Goal: Transaction & Acquisition: Book appointment/travel/reservation

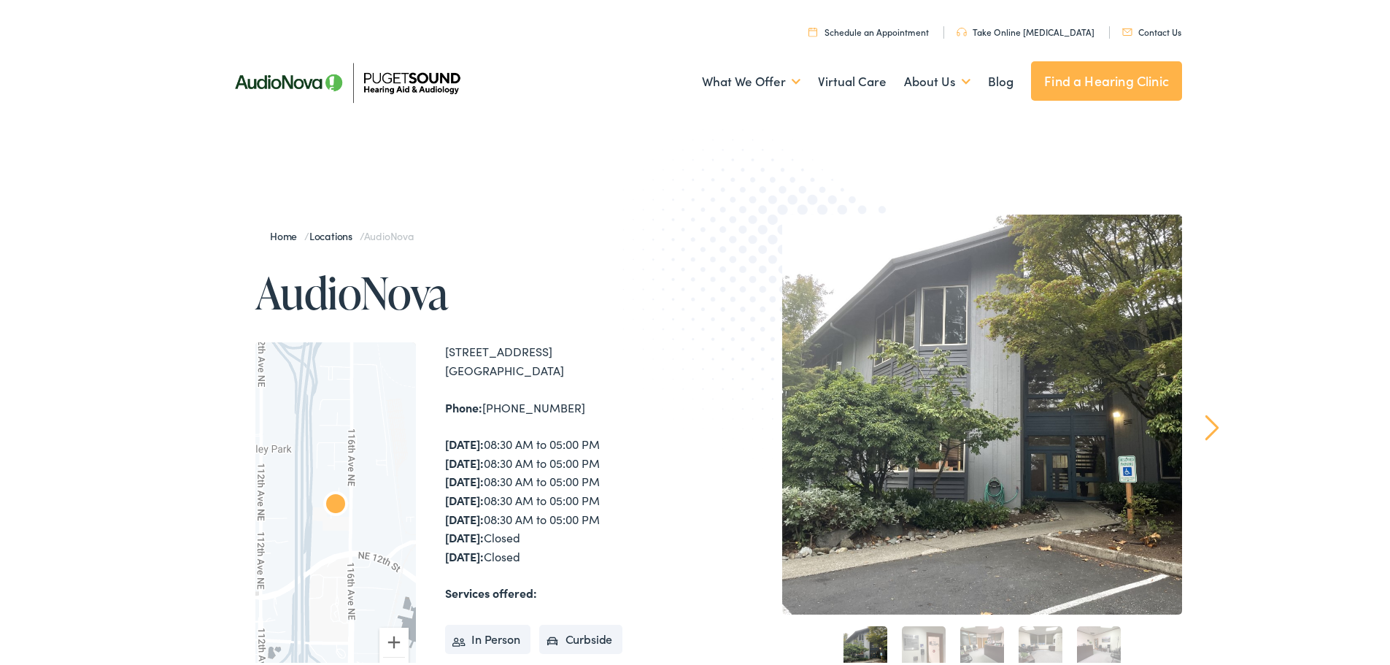
click at [894, 31] on link "Schedule an Appointment" at bounding box center [868, 29] width 120 height 12
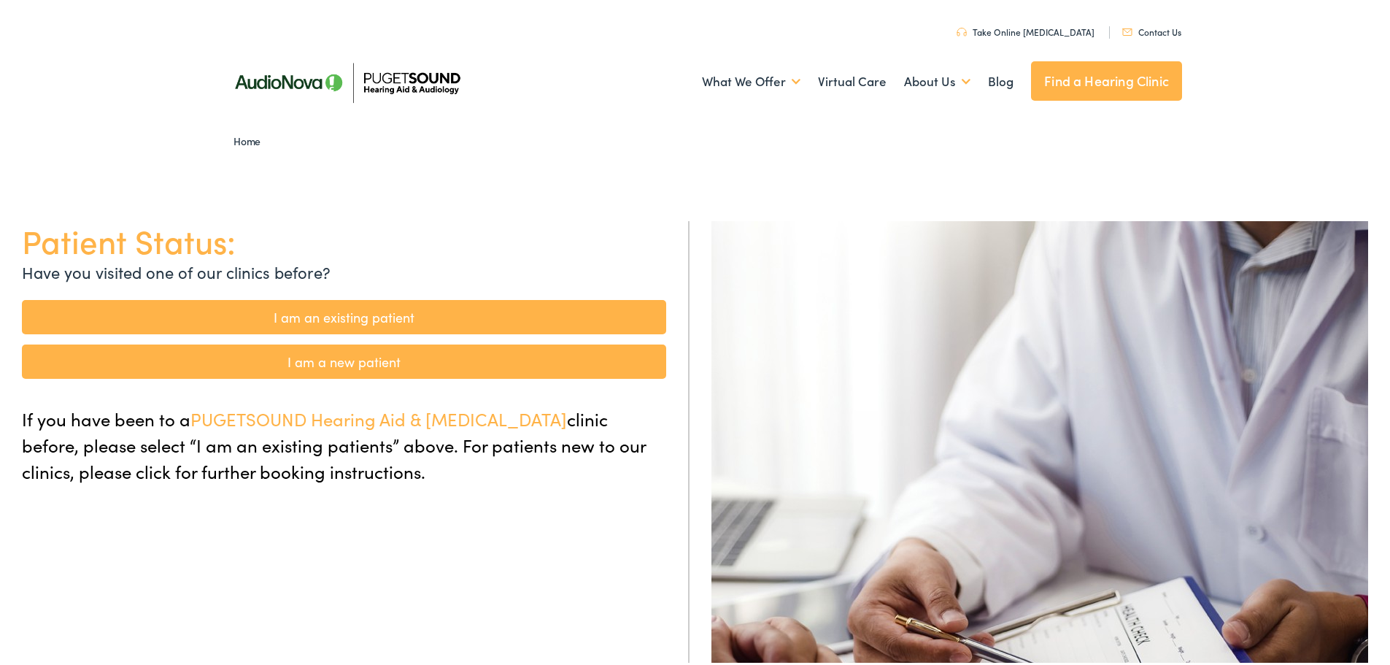
click at [391, 357] on link "I am a new patient" at bounding box center [344, 358] width 644 height 34
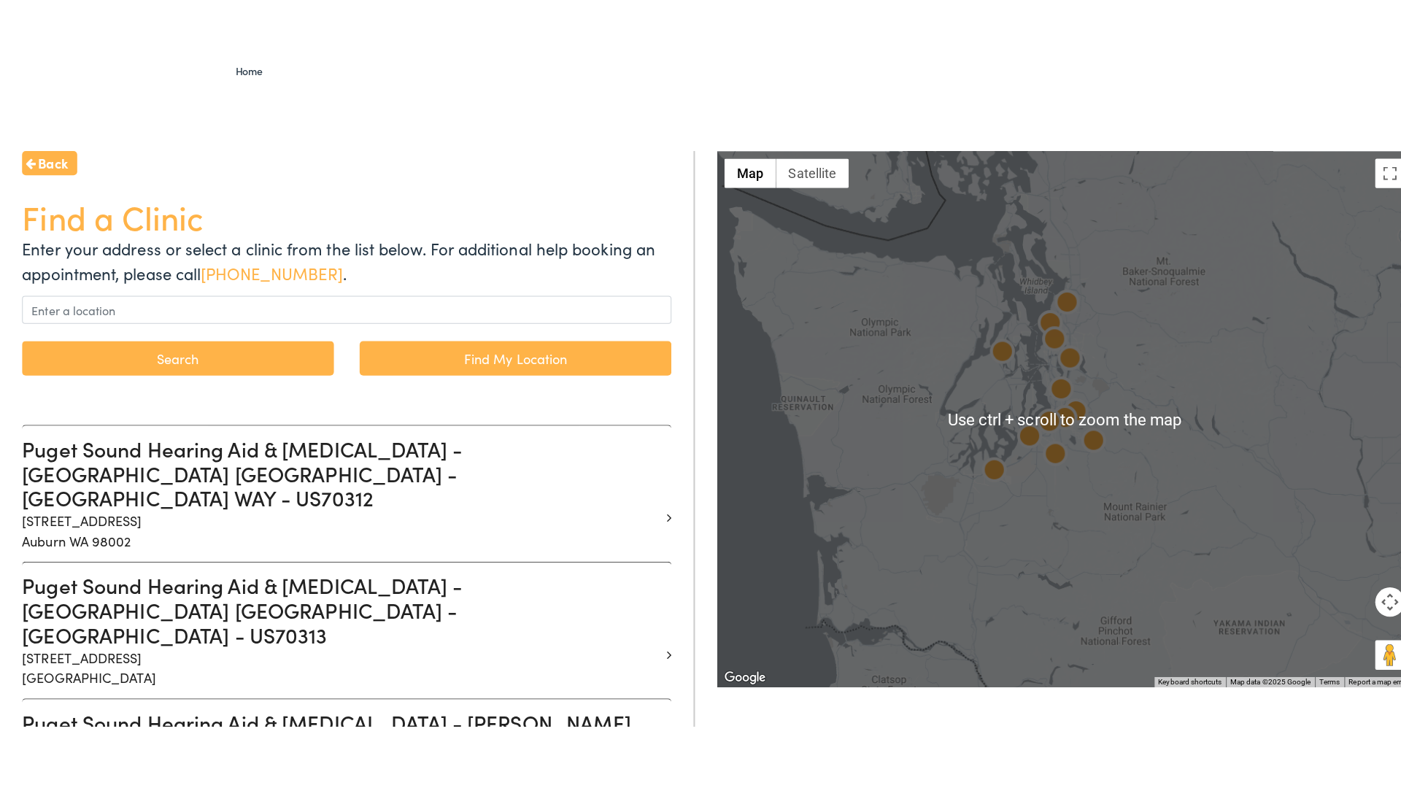
scroll to position [146, 0]
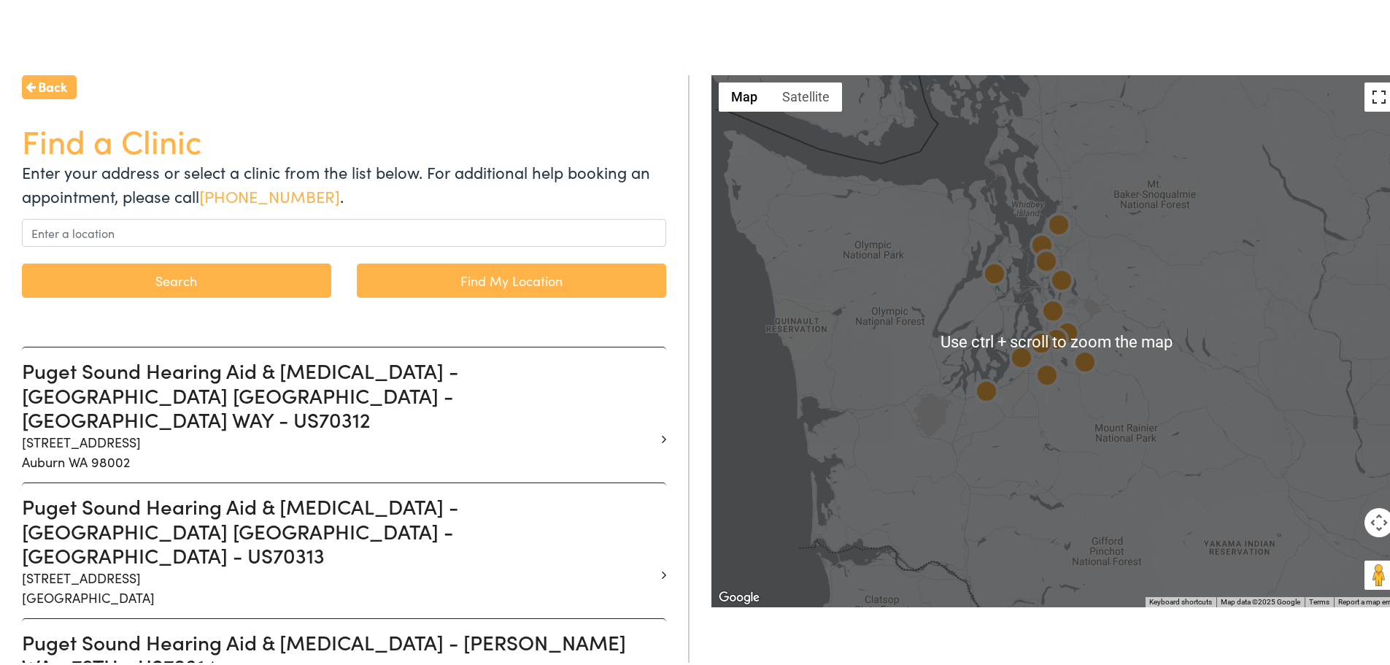
click at [1368, 95] on button "Toggle fullscreen view" at bounding box center [1378, 94] width 29 height 29
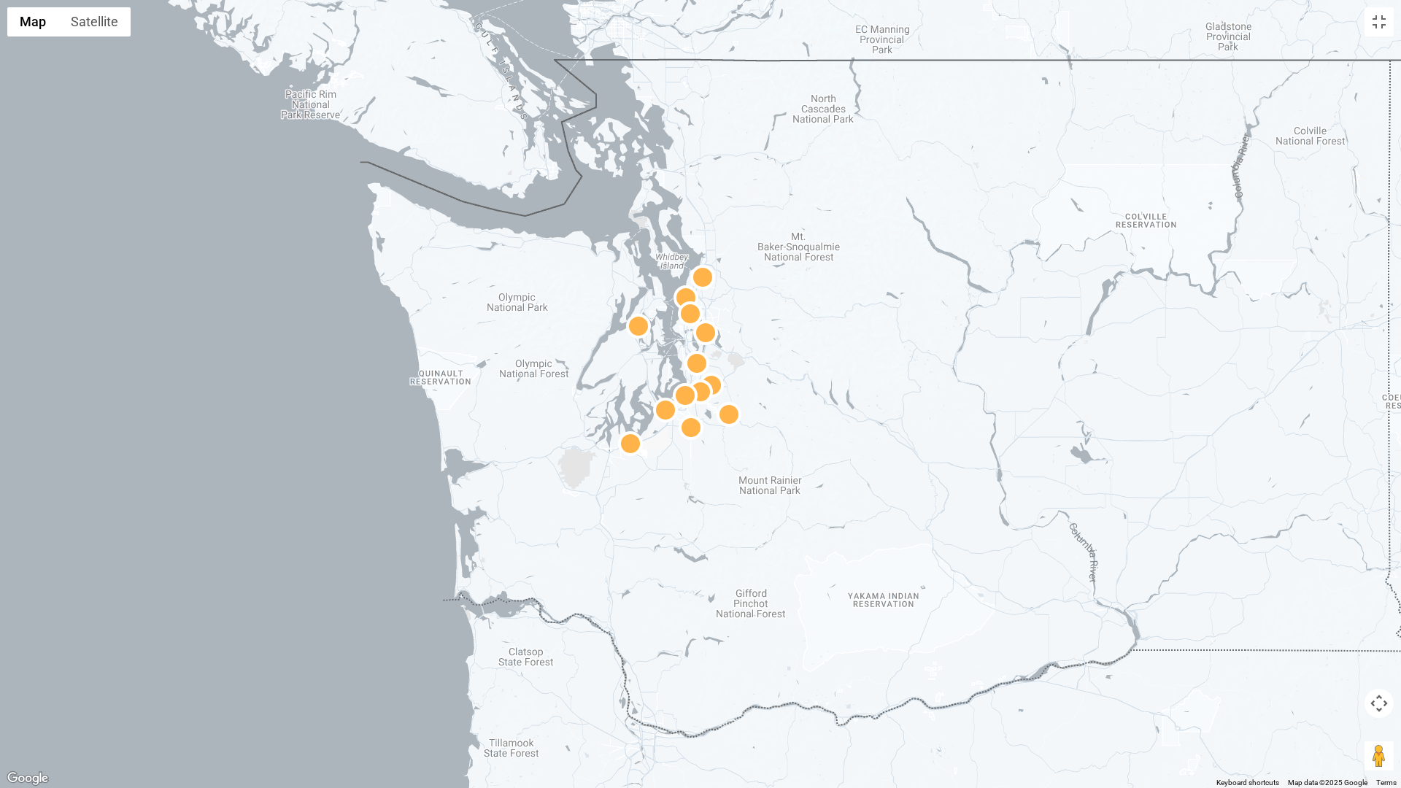
click at [1078, 384] on div at bounding box center [700, 394] width 1401 height 788
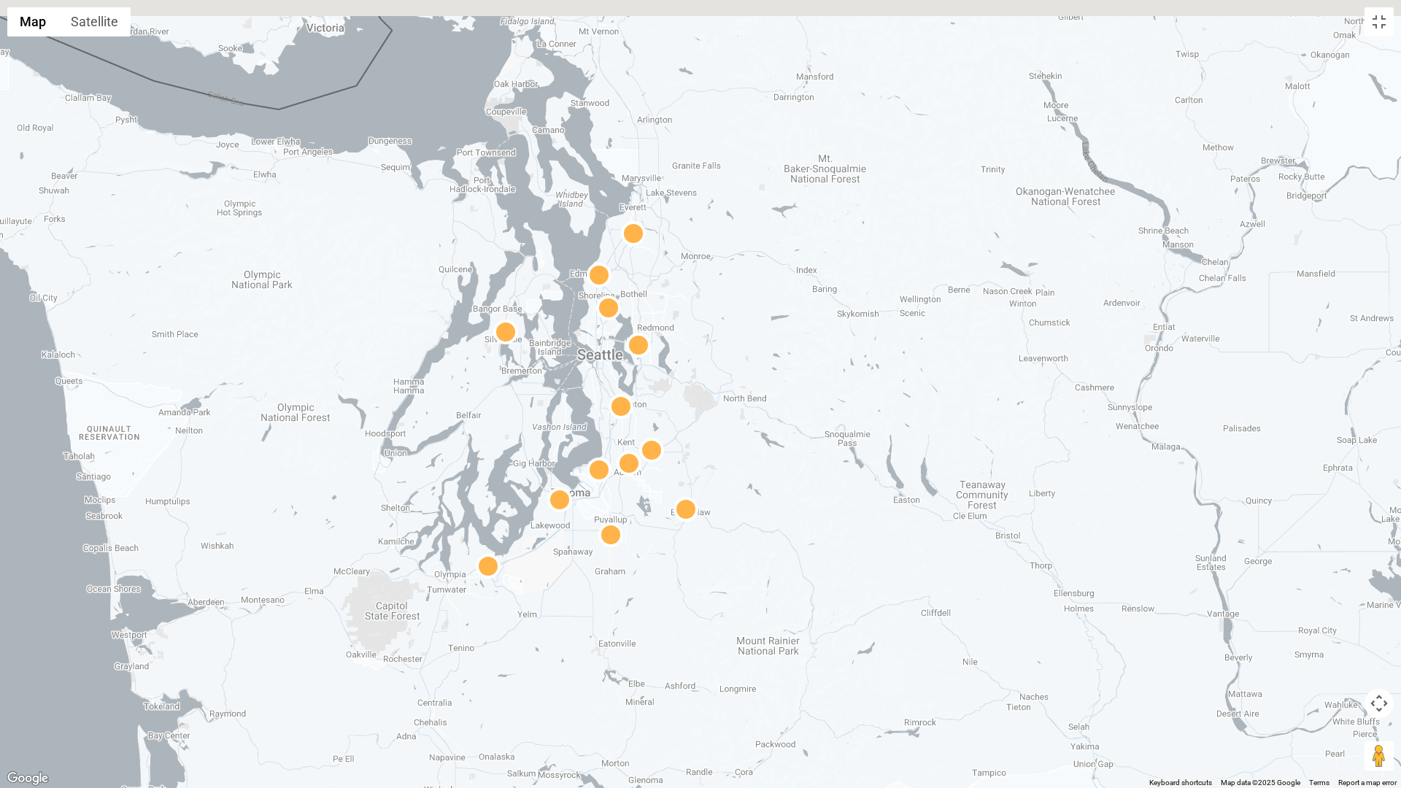
drag, startPoint x: 735, startPoint y: 382, endPoint x: 802, endPoint y: 568, distance: 197.3
click at [804, 568] on div at bounding box center [700, 394] width 1401 height 788
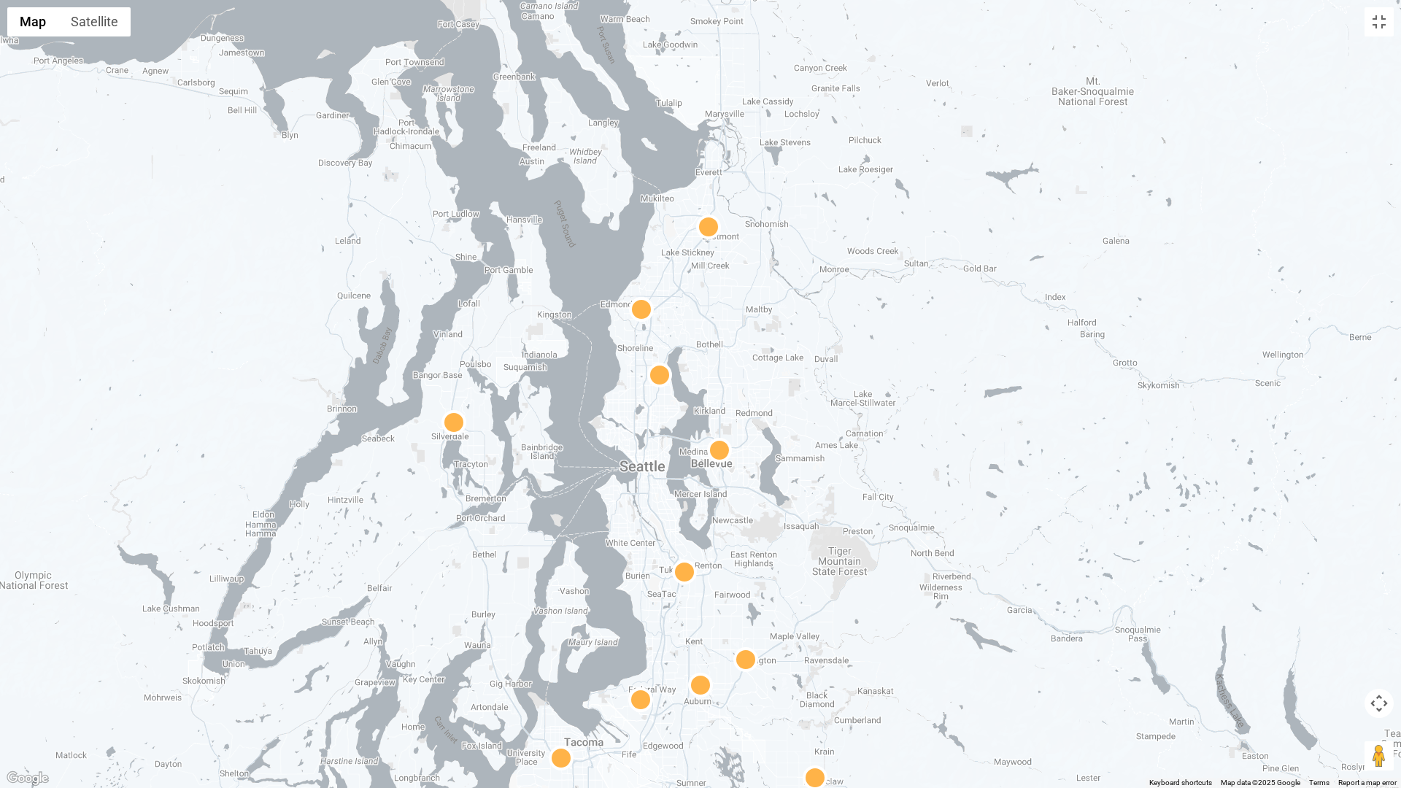
drag, startPoint x: 683, startPoint y: 488, endPoint x: 832, endPoint y: 547, distance: 160.8
click at [832, 547] on div at bounding box center [700, 394] width 1401 height 788
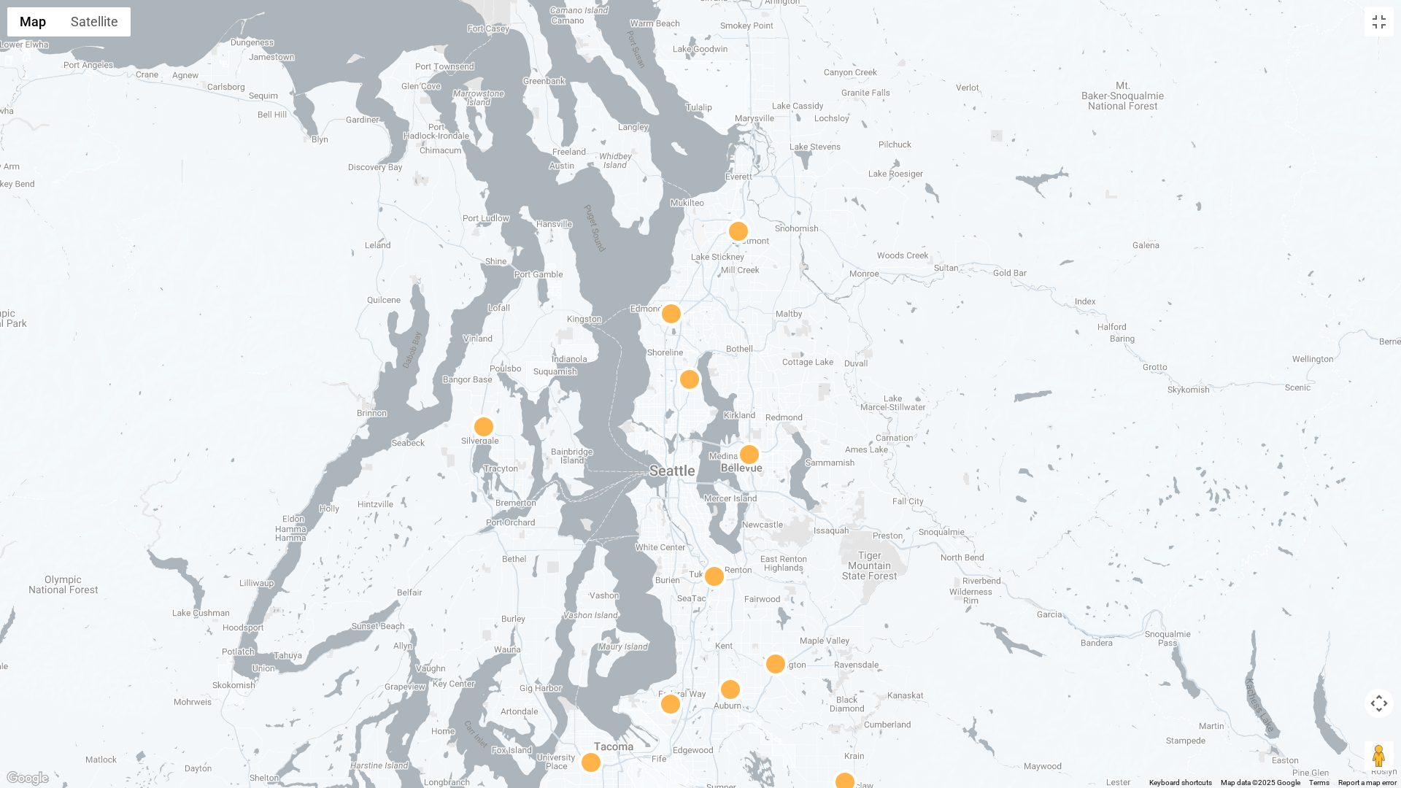
click at [748, 453] on img at bounding box center [749, 456] width 35 height 35
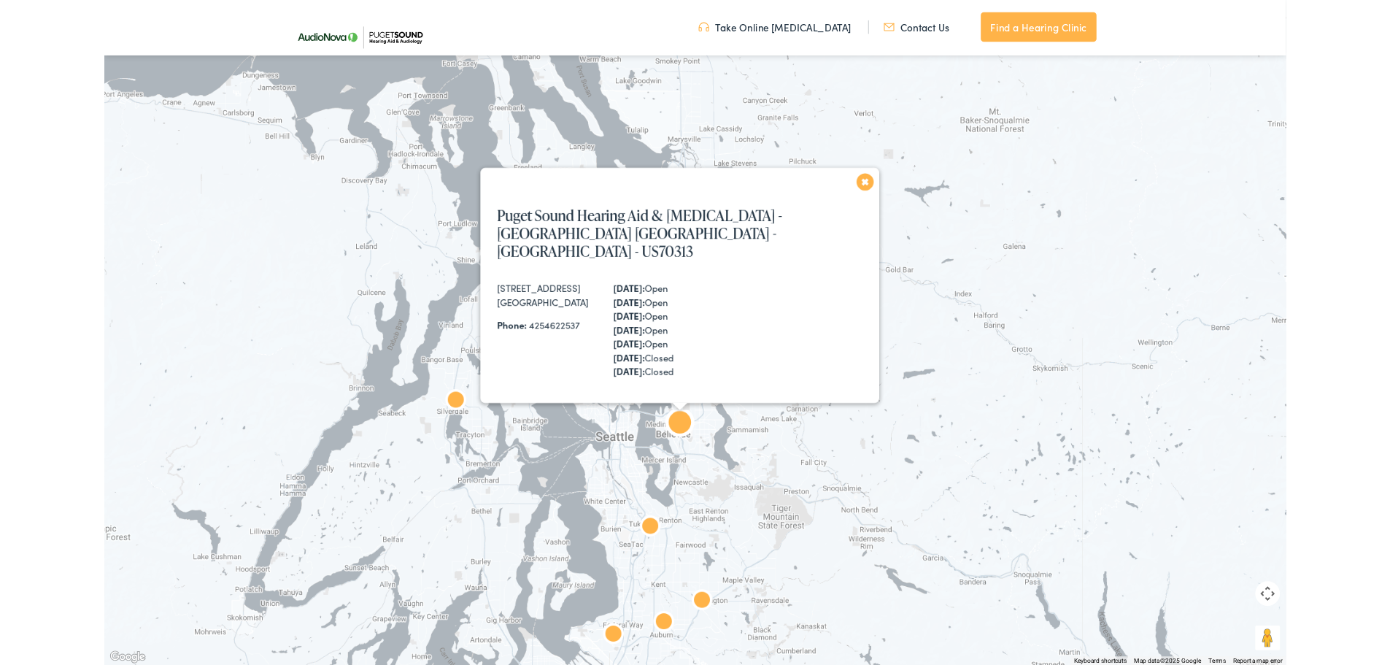
scroll to position [455, 0]
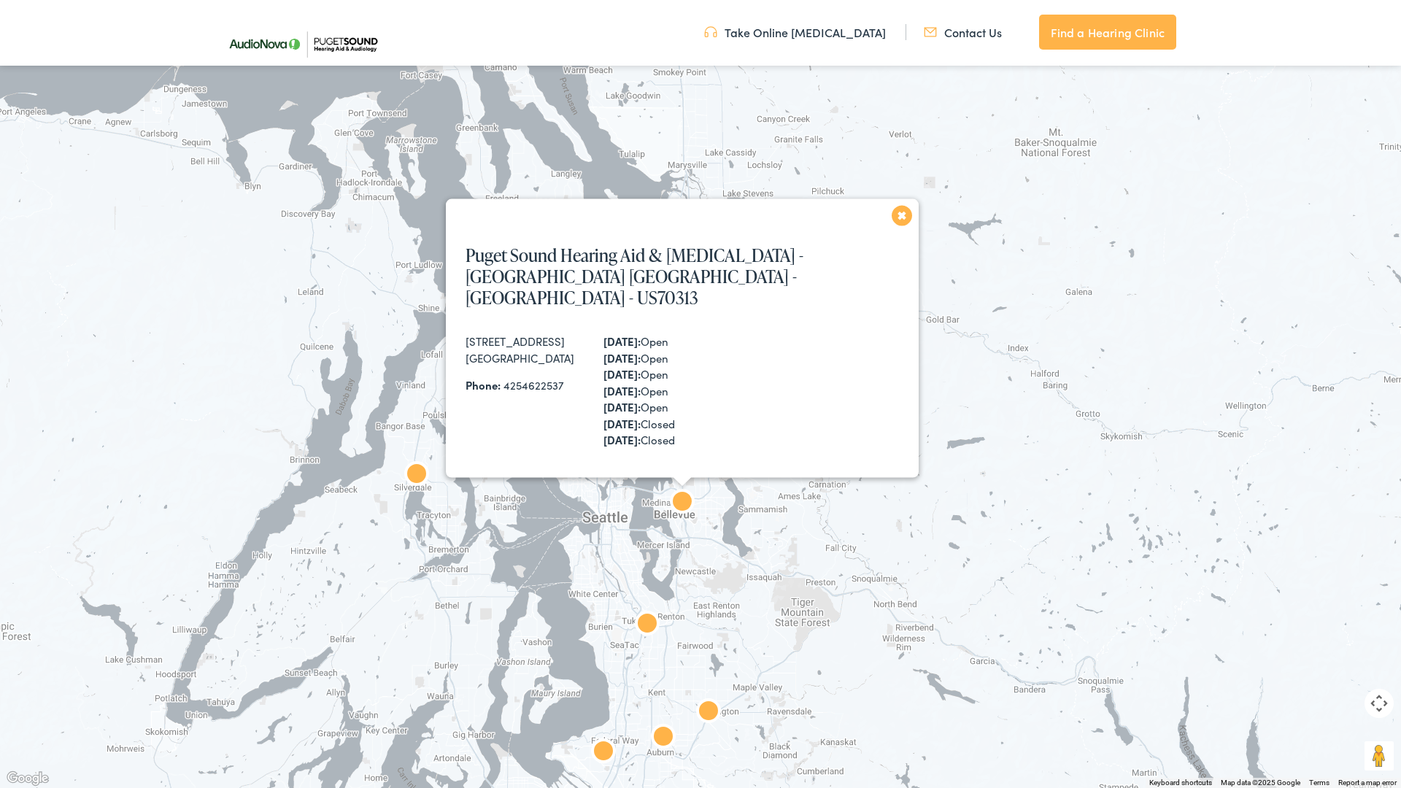
click at [902, 229] on button "Close" at bounding box center [897, 220] width 35 height 35
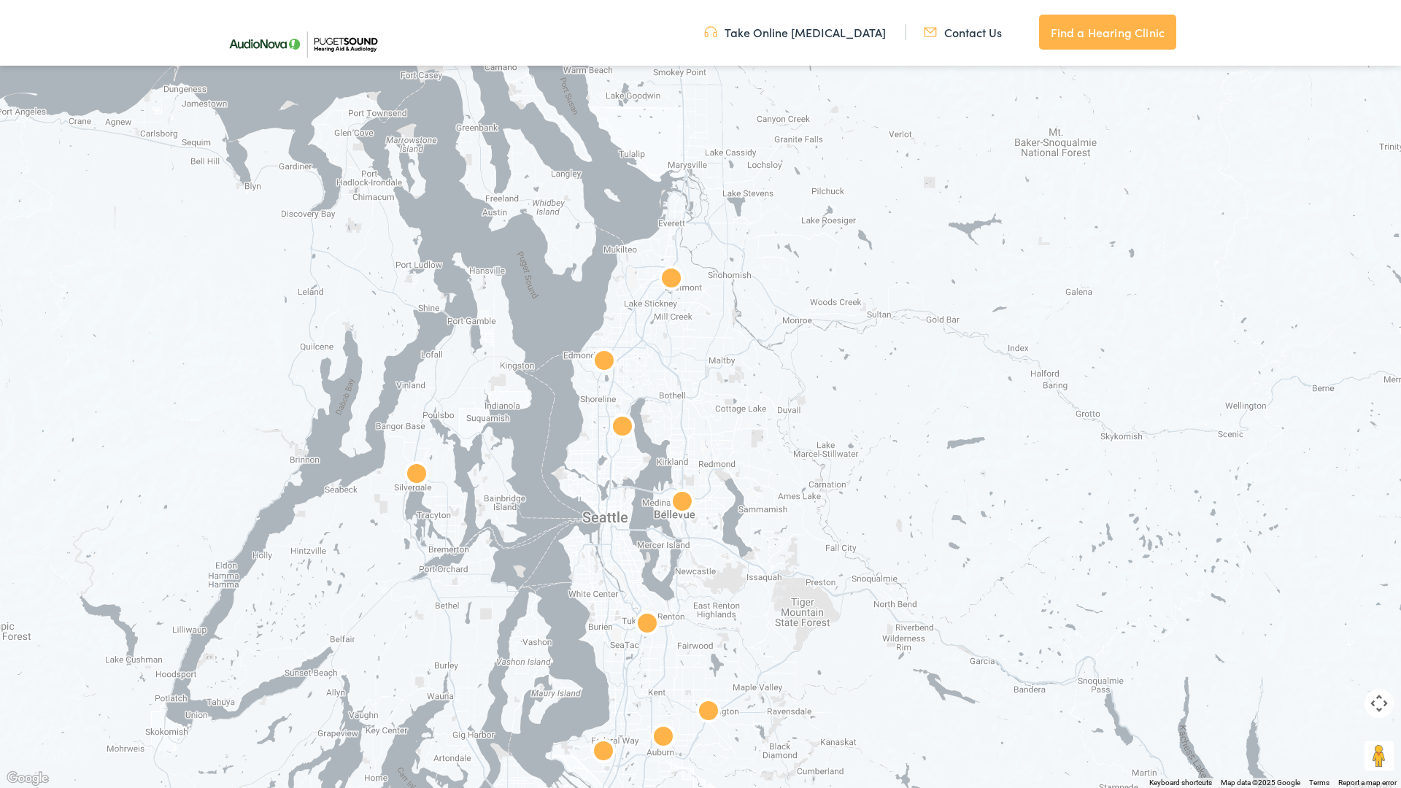
click at [1268, 50] on div "To navigate, press the arrow keys." at bounding box center [700, 394] width 1401 height 788
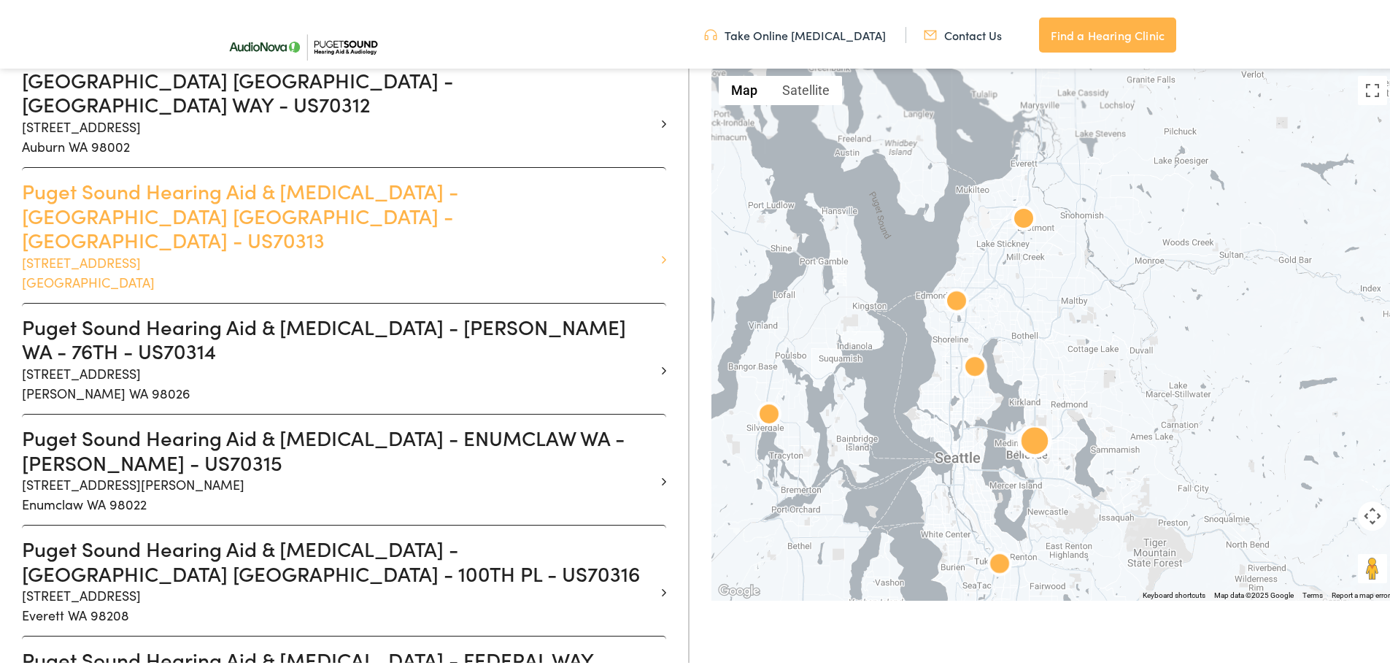
click at [246, 176] on h3 "Puget Sound Hearing Aid & [MEDICAL_DATA] - [GEOGRAPHIC_DATA] [GEOGRAPHIC_DATA] …" at bounding box center [338, 213] width 633 height 74
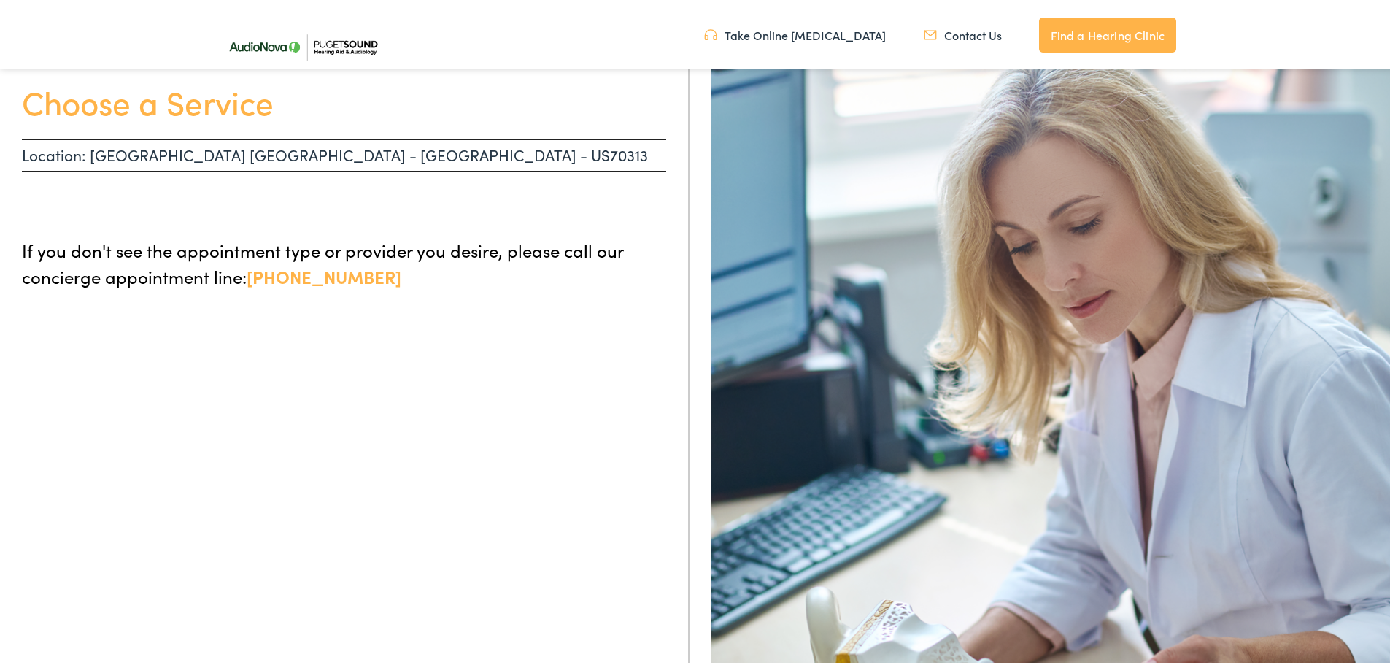
scroll to position [146, 0]
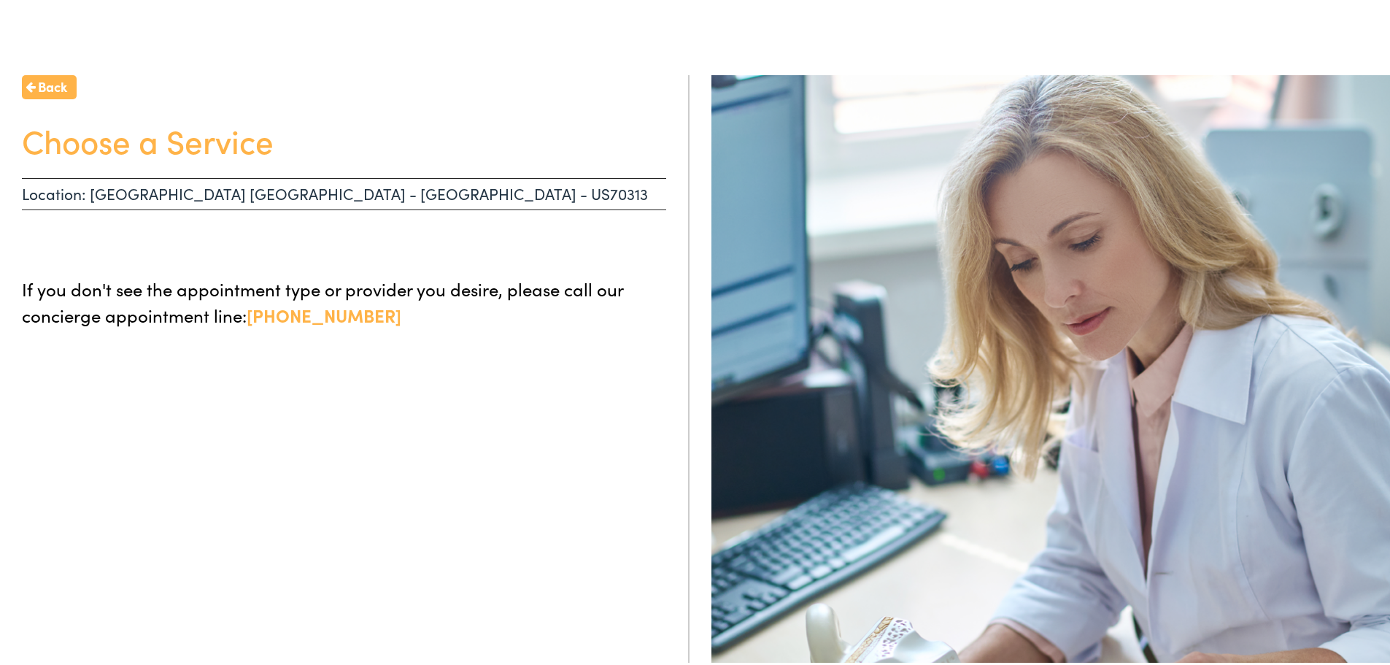
click at [187, 149] on h1 "Choose a Service" at bounding box center [344, 137] width 644 height 39
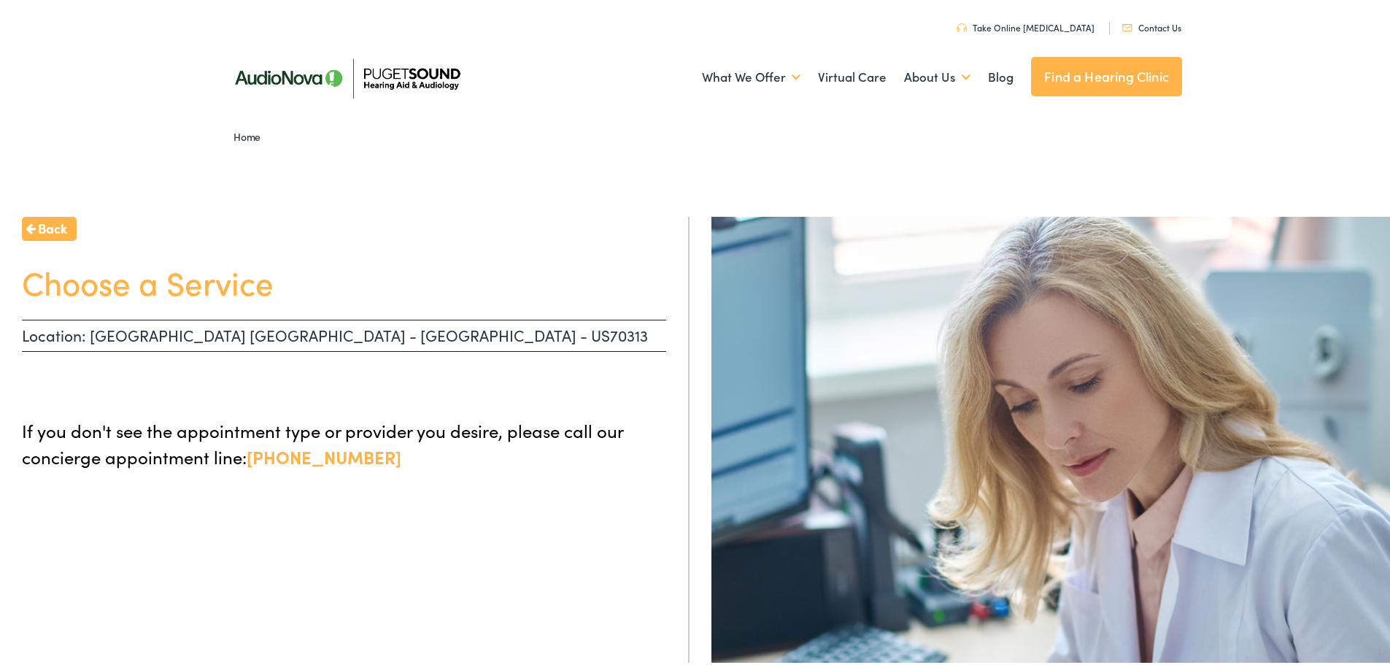
scroll to position [0, 0]
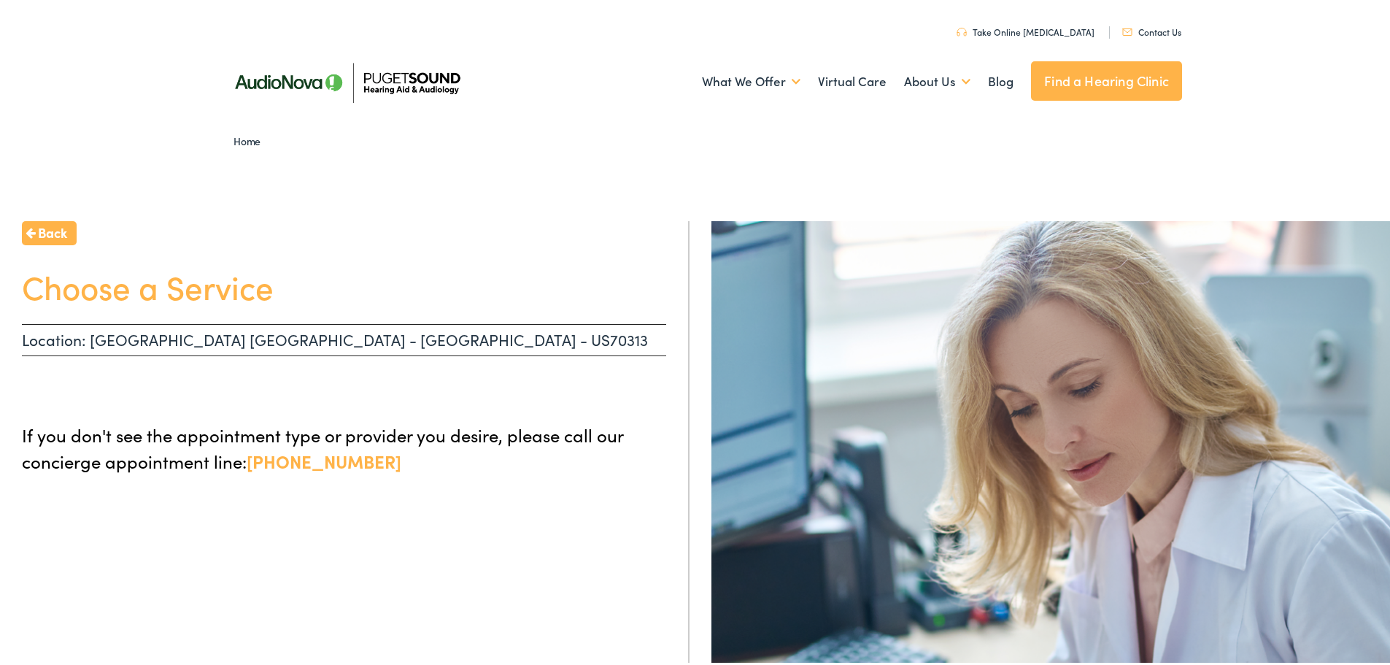
click at [188, 284] on h1 "Choose a Service" at bounding box center [344, 283] width 644 height 39
click at [359, 335] on p "Location: BELLEVUE WA - 116TH AVE - US70313" at bounding box center [344, 337] width 644 height 32
click at [1039, 31] on link "Take Online [MEDICAL_DATA]" at bounding box center [1025, 29] width 138 height 12
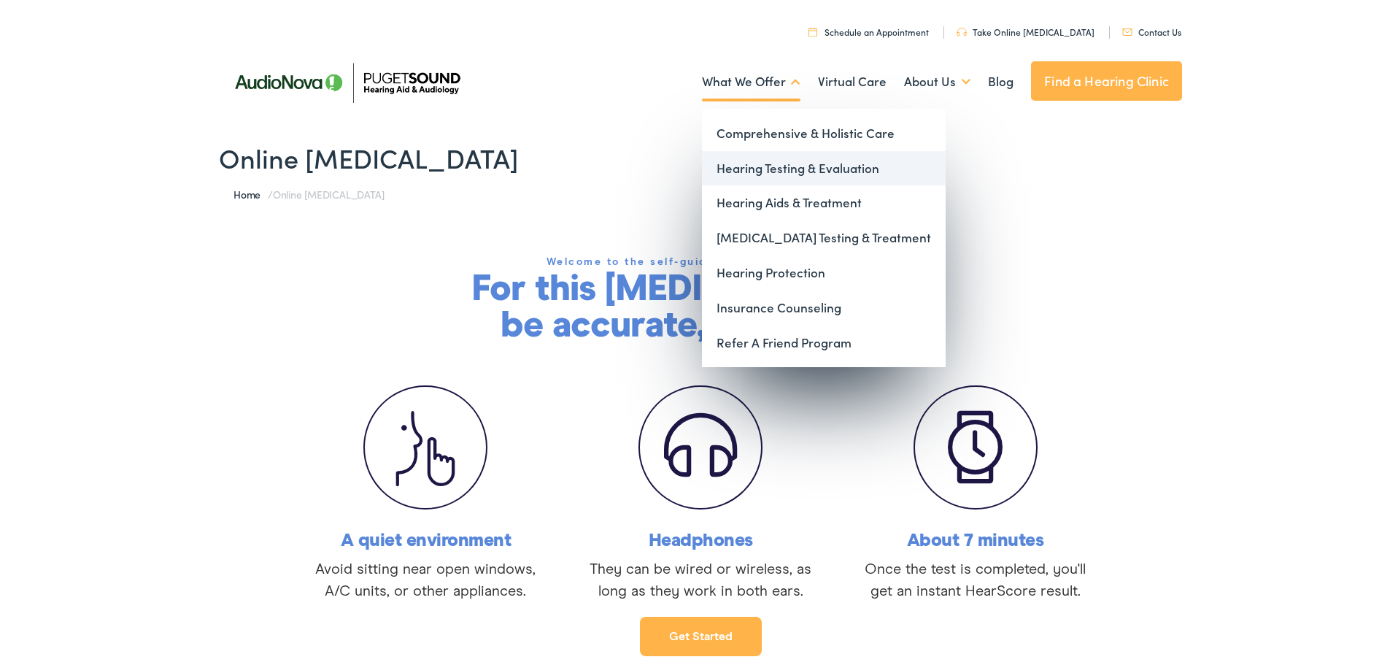
click at [736, 170] on link "Hearing Testing & Evaluation" at bounding box center [824, 165] width 244 height 35
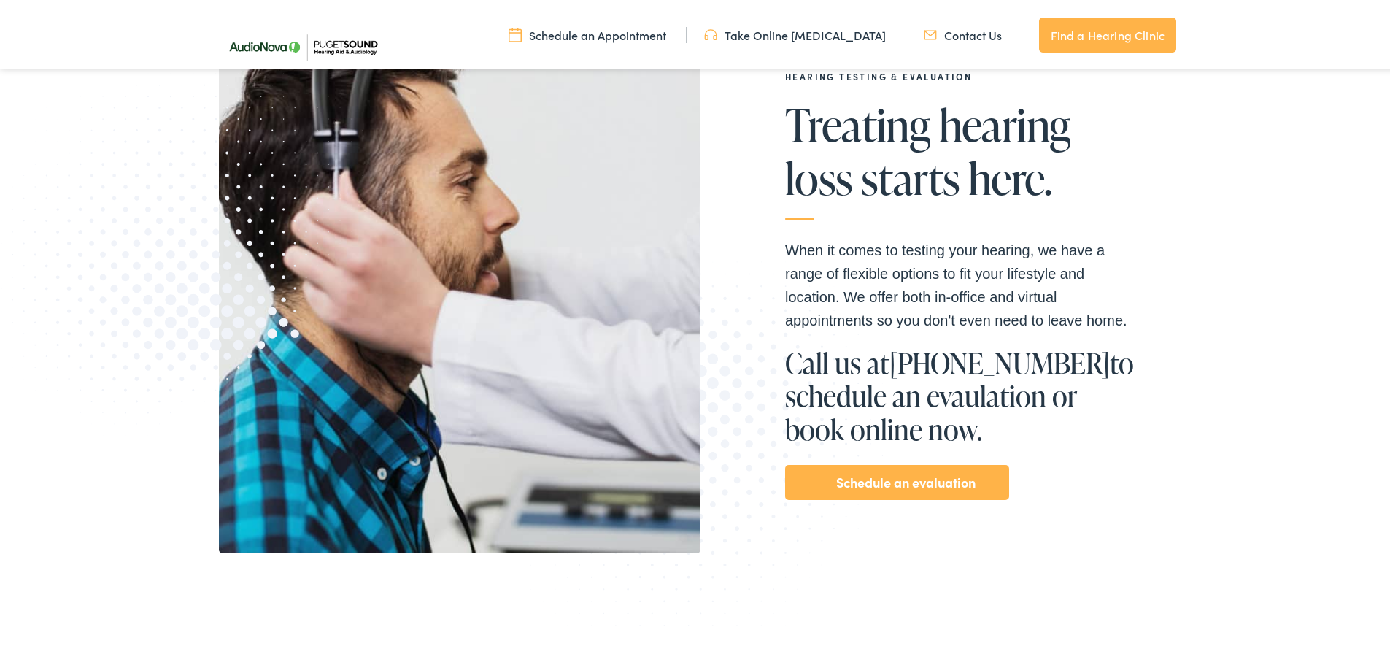
scroll to position [292, 0]
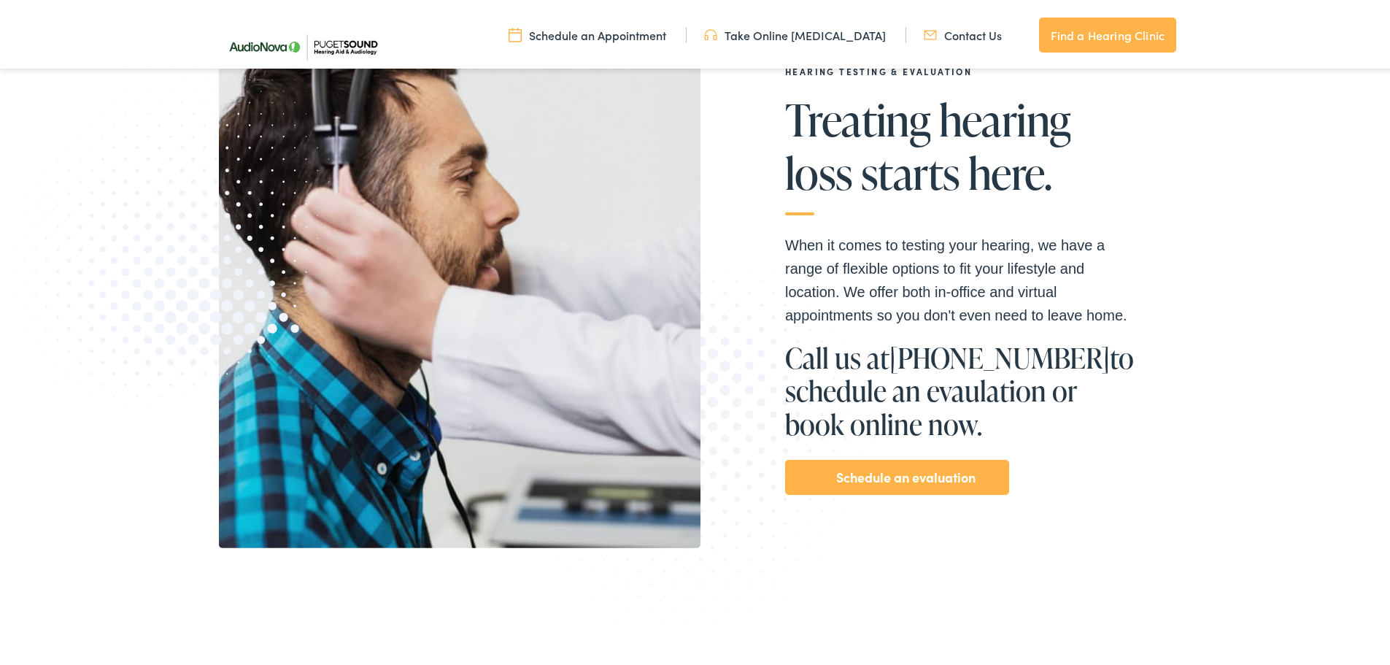
click at [937, 467] on link "Schedule an evaluation" at bounding box center [905, 473] width 139 height 23
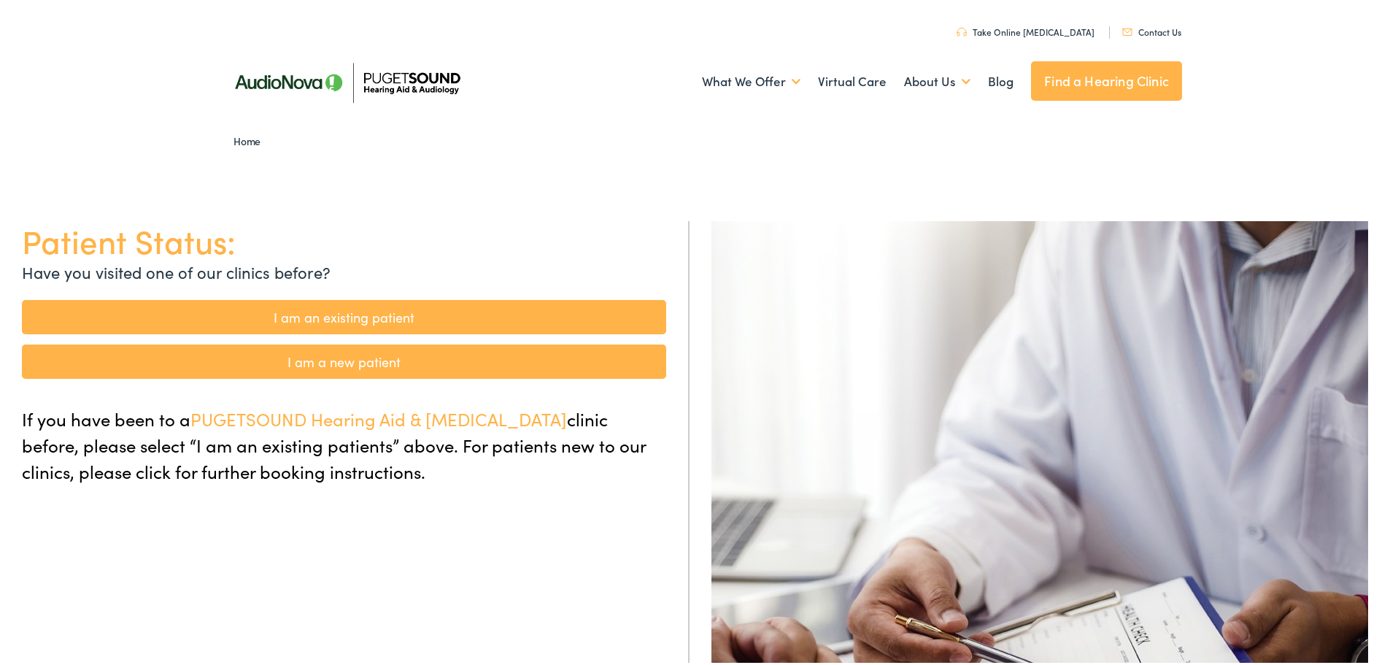
click at [387, 359] on link "I am a new patient" at bounding box center [344, 358] width 644 height 34
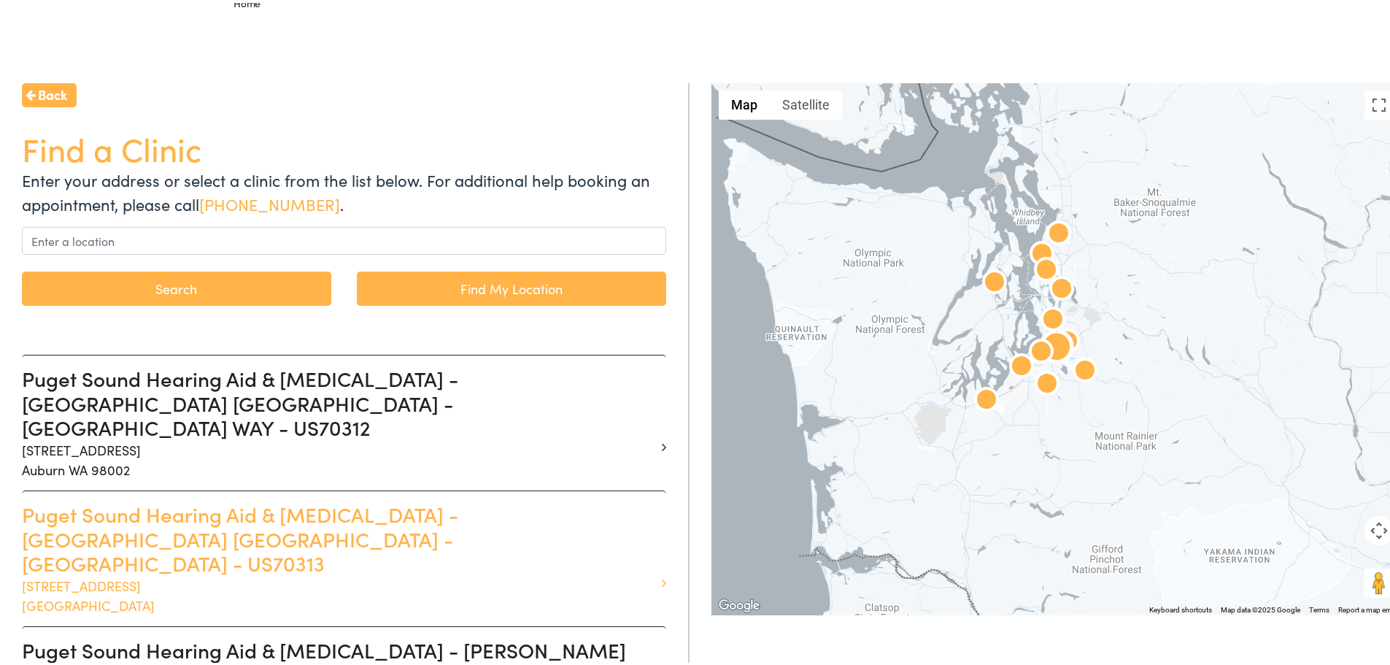
scroll to position [146, 0]
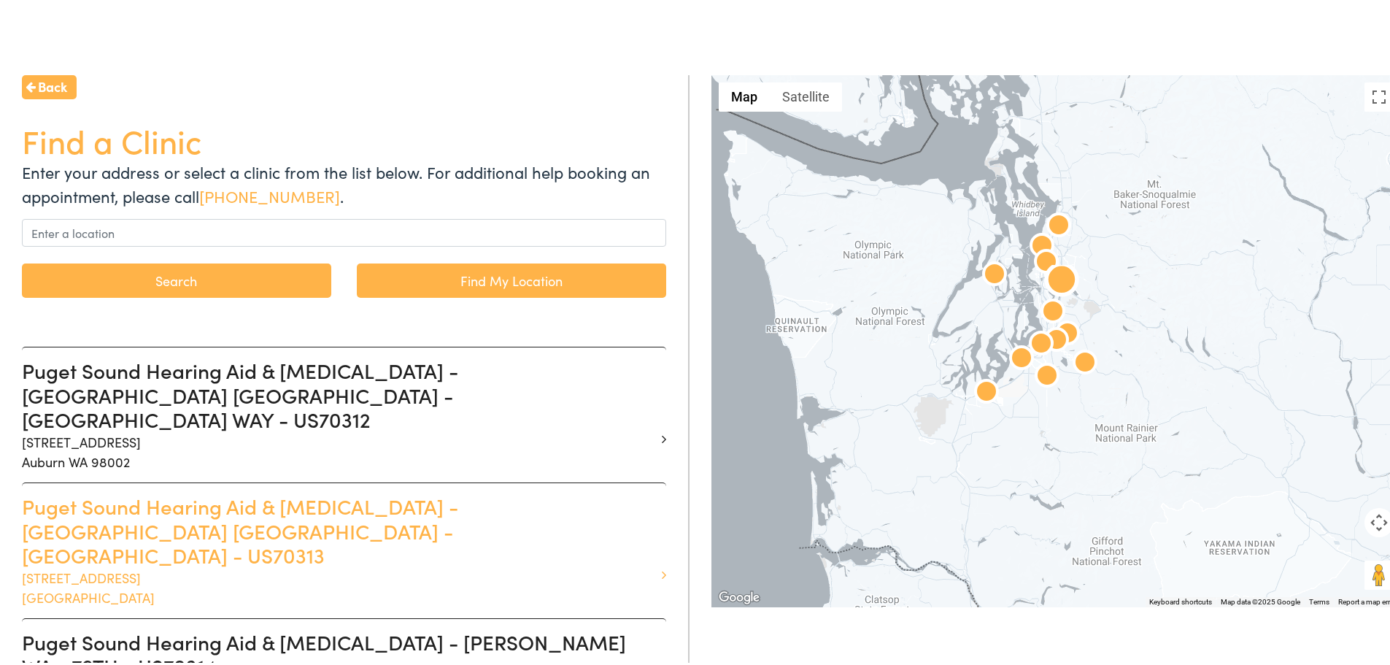
click at [444, 491] on h3 "Puget Sound Hearing Aid & [MEDICAL_DATA] - [GEOGRAPHIC_DATA] [GEOGRAPHIC_DATA] …" at bounding box center [338, 528] width 633 height 74
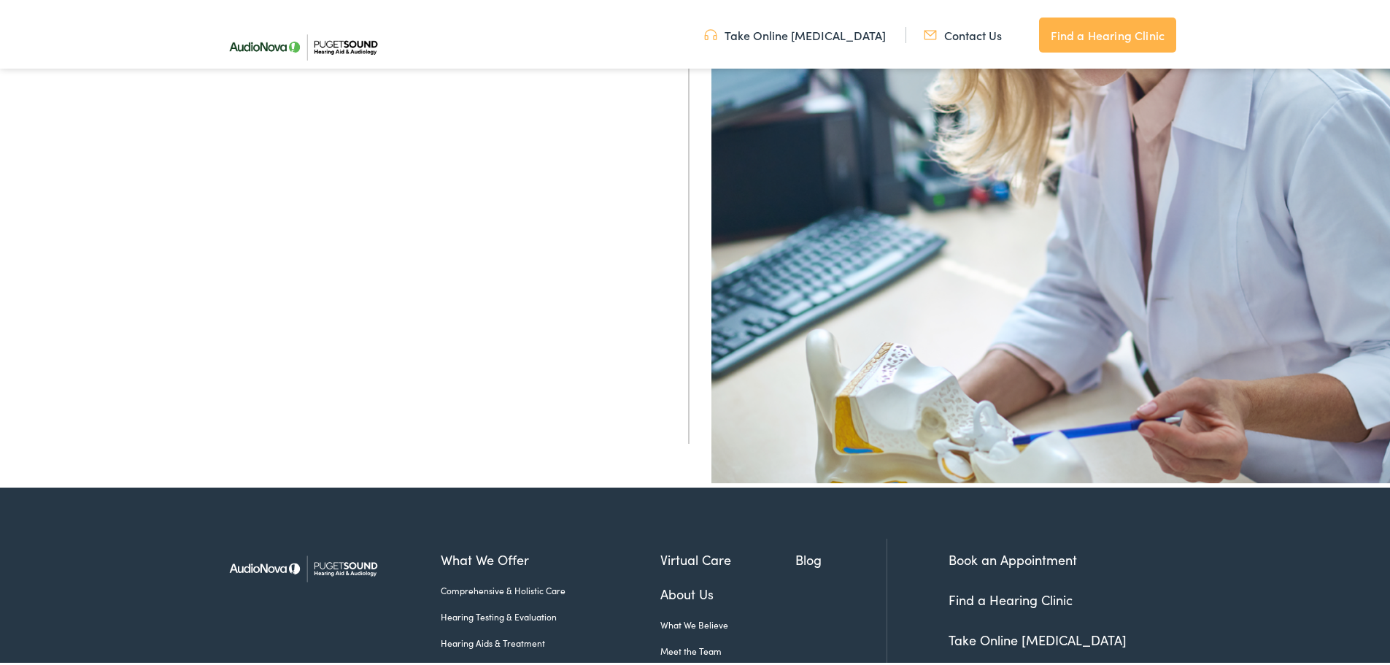
scroll to position [438, 0]
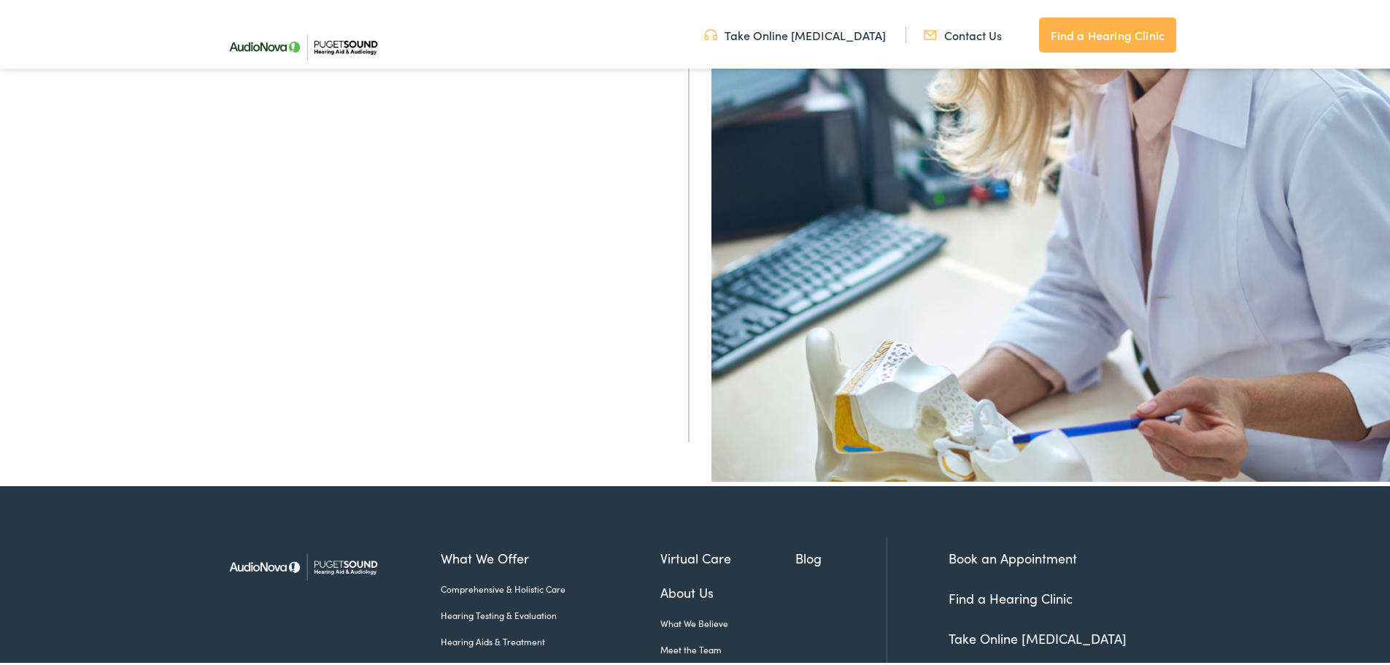
click at [962, 551] on link "Book an Appointment" at bounding box center [1012, 555] width 128 height 18
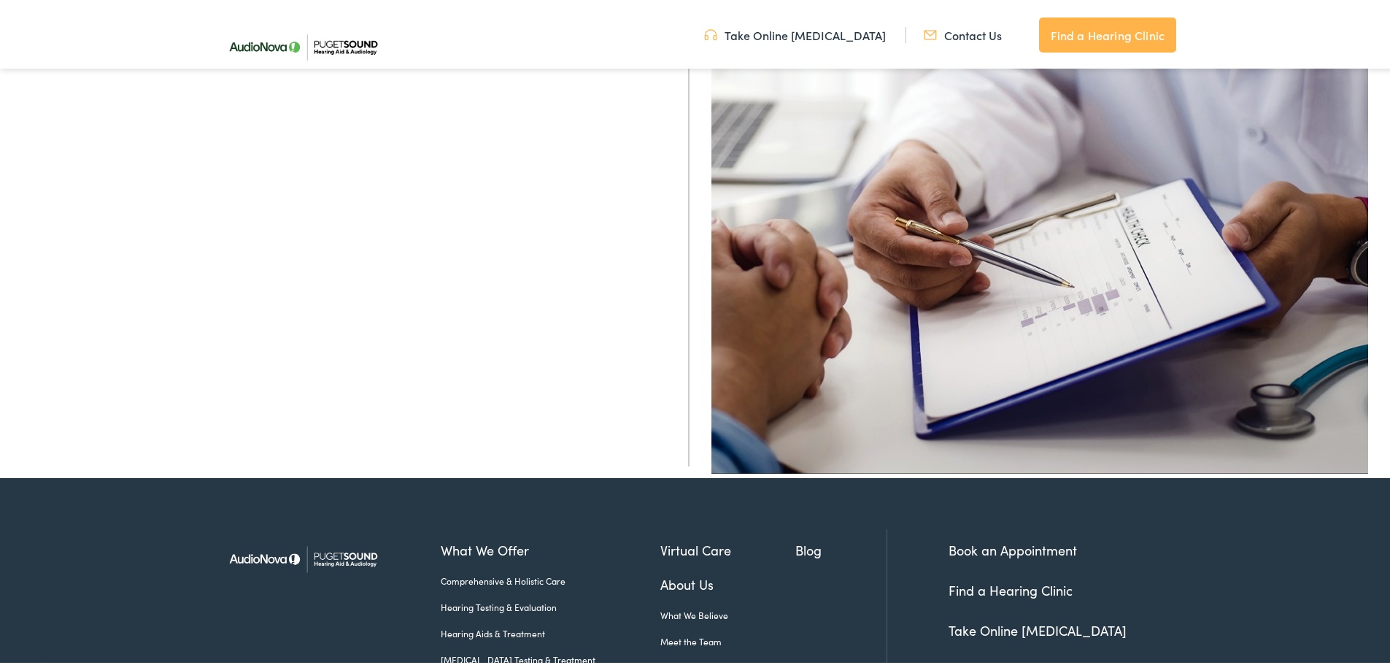
scroll to position [219, 0]
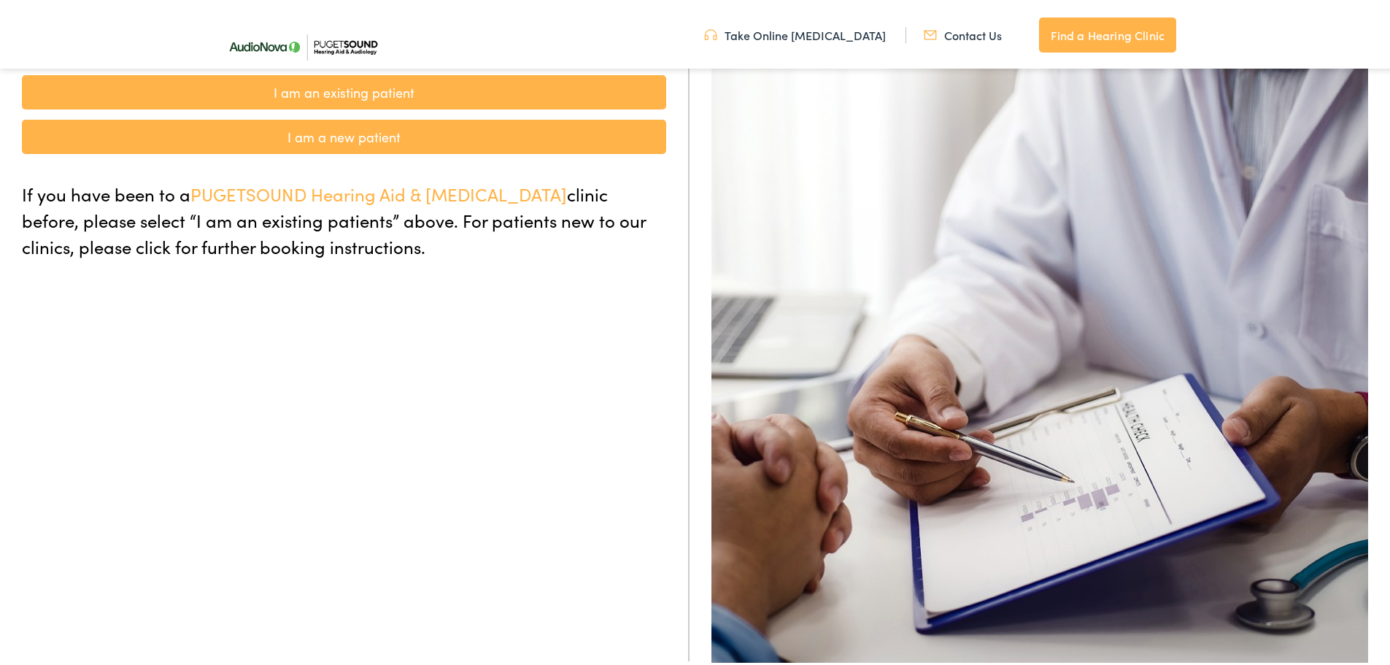
click at [355, 136] on link "I am a new patient" at bounding box center [344, 134] width 644 height 34
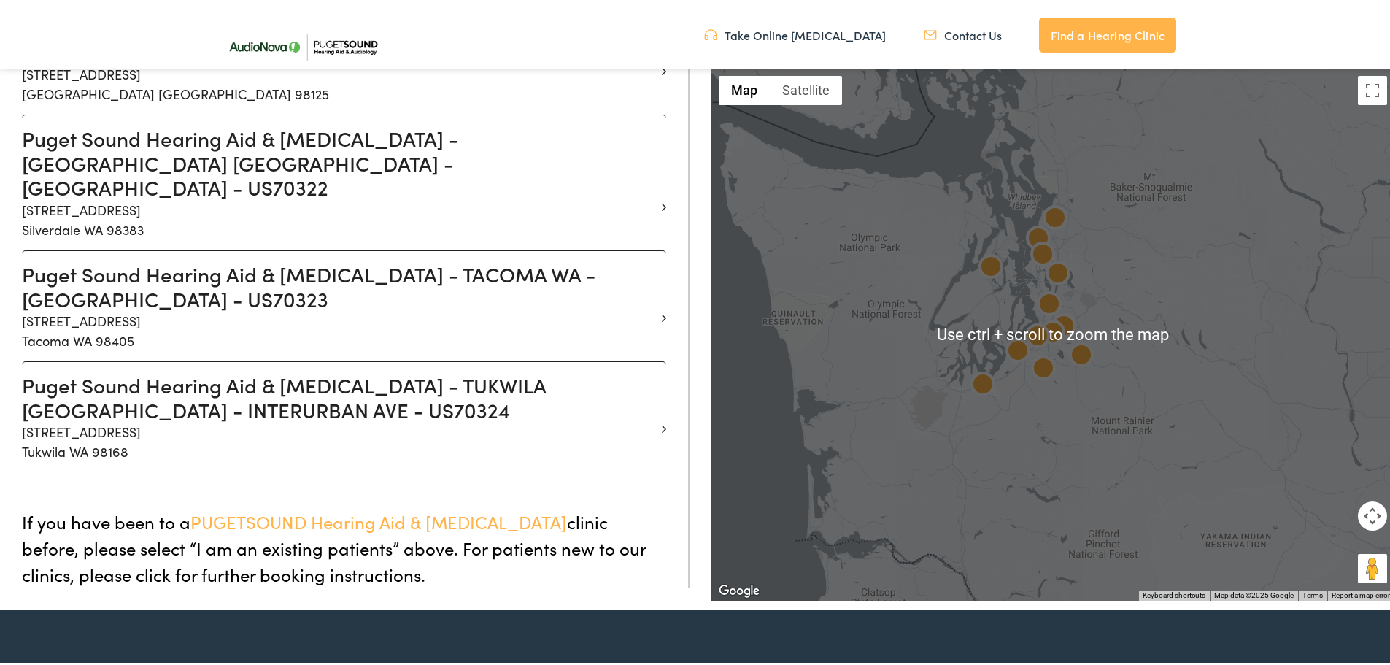
scroll to position [1532, 0]
